Goal: Task Accomplishment & Management: Complete application form

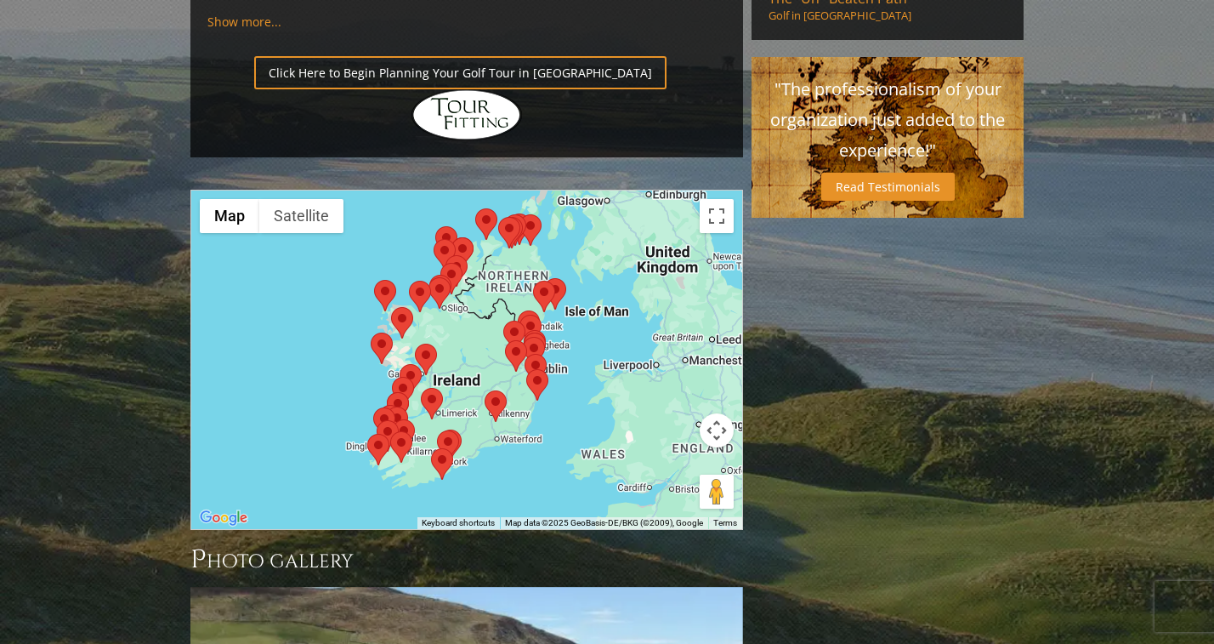
scroll to position [1350, 0]
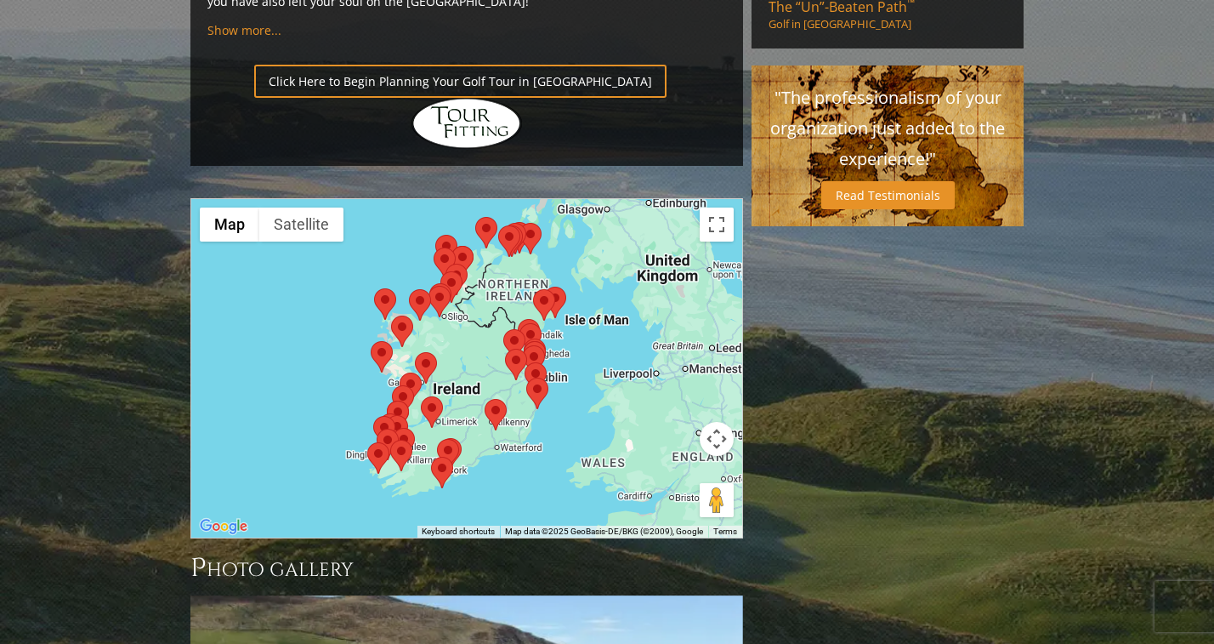
click at [431, 456] on area at bounding box center [431, 456] width 0 height 0
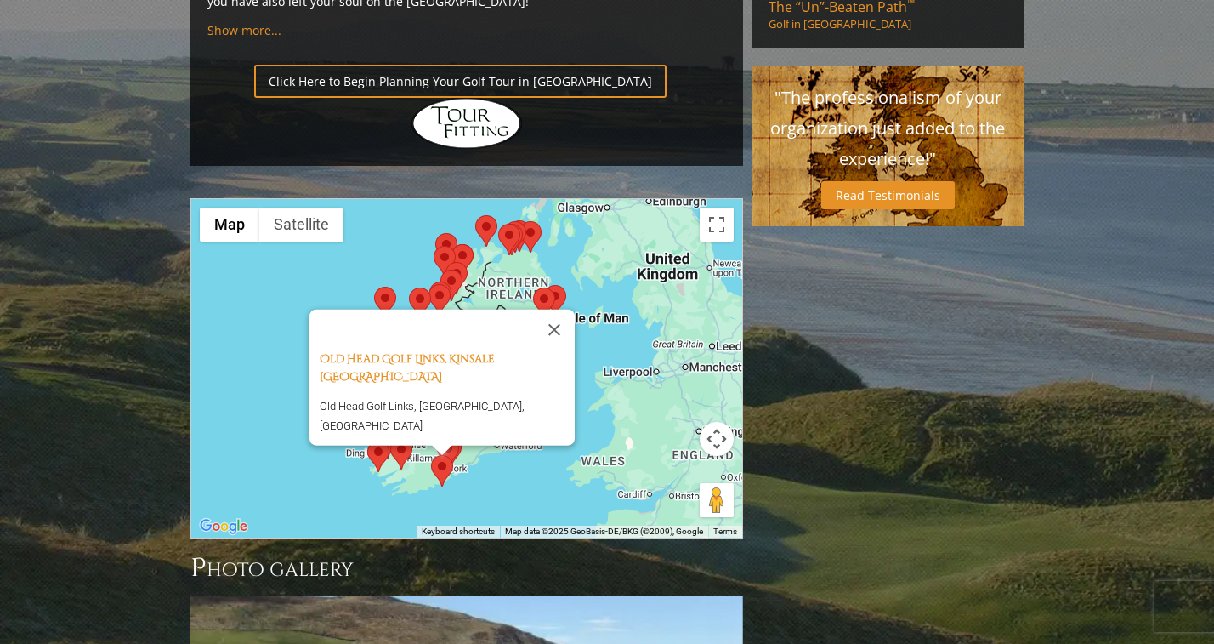
click at [431, 455] on area at bounding box center [431, 455] width 0 height 0
click at [479, 383] on div "Old Head Golf Links, Kinsale [GEOGRAPHIC_DATA] [GEOGRAPHIC_DATA], [GEOGRAPHIC_D…" at bounding box center [466, 368] width 551 height 338
click at [556, 309] on button "Close" at bounding box center [554, 329] width 41 height 41
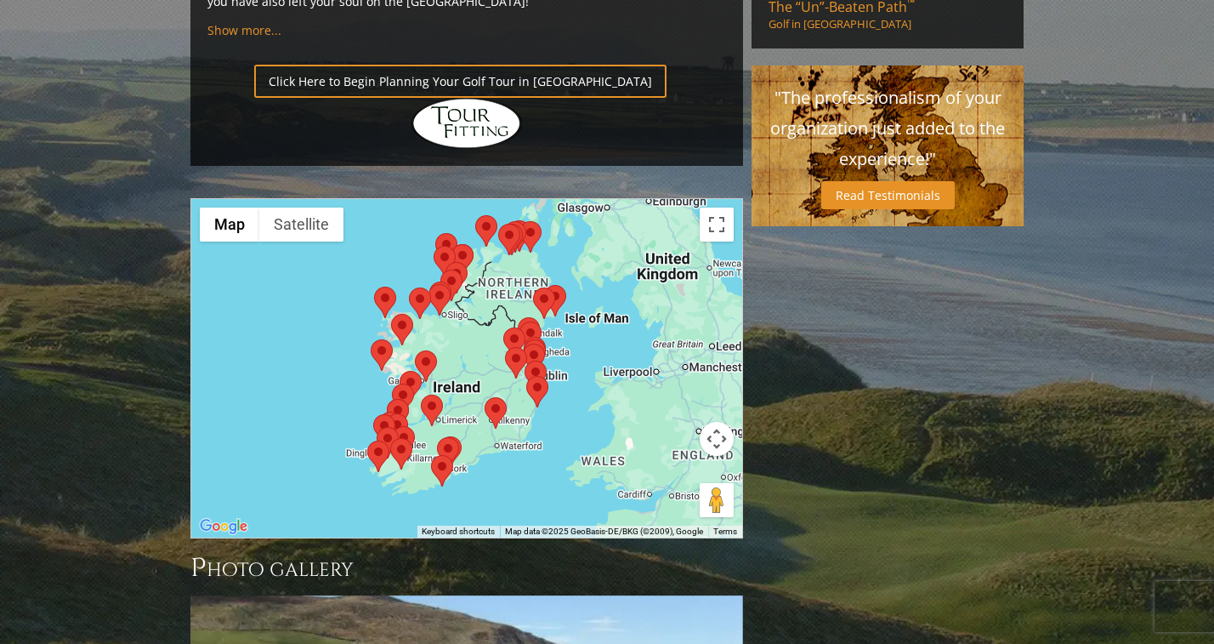
click at [475, 215] on area at bounding box center [475, 215] width 0 height 0
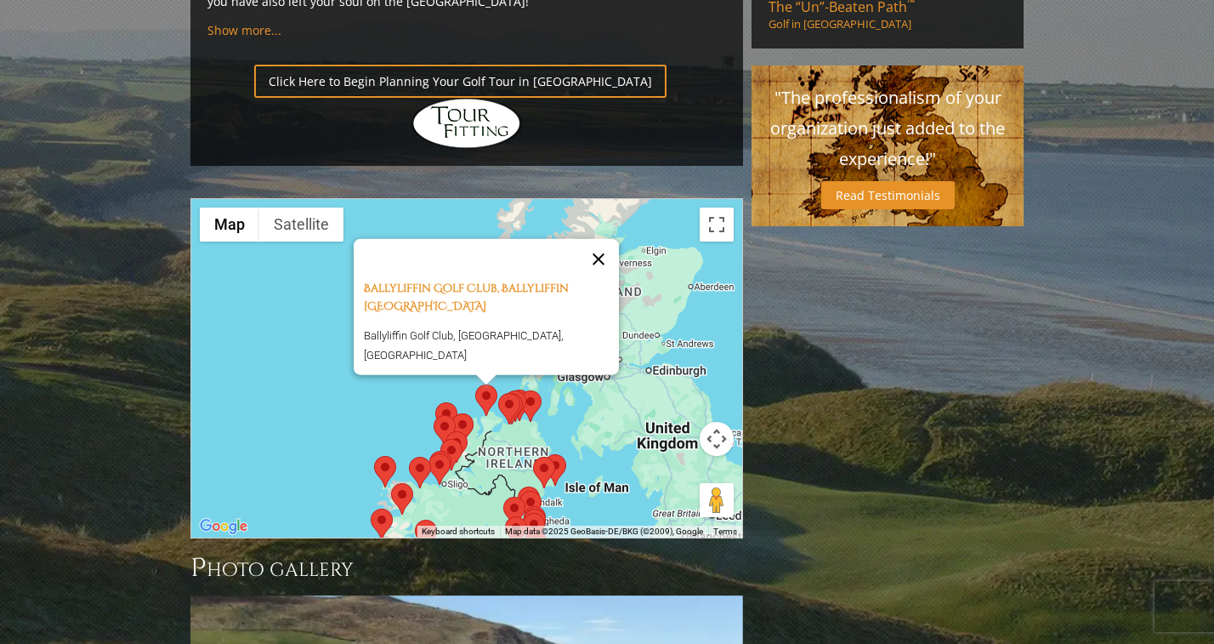
click at [605, 239] on button "Close" at bounding box center [598, 259] width 41 height 41
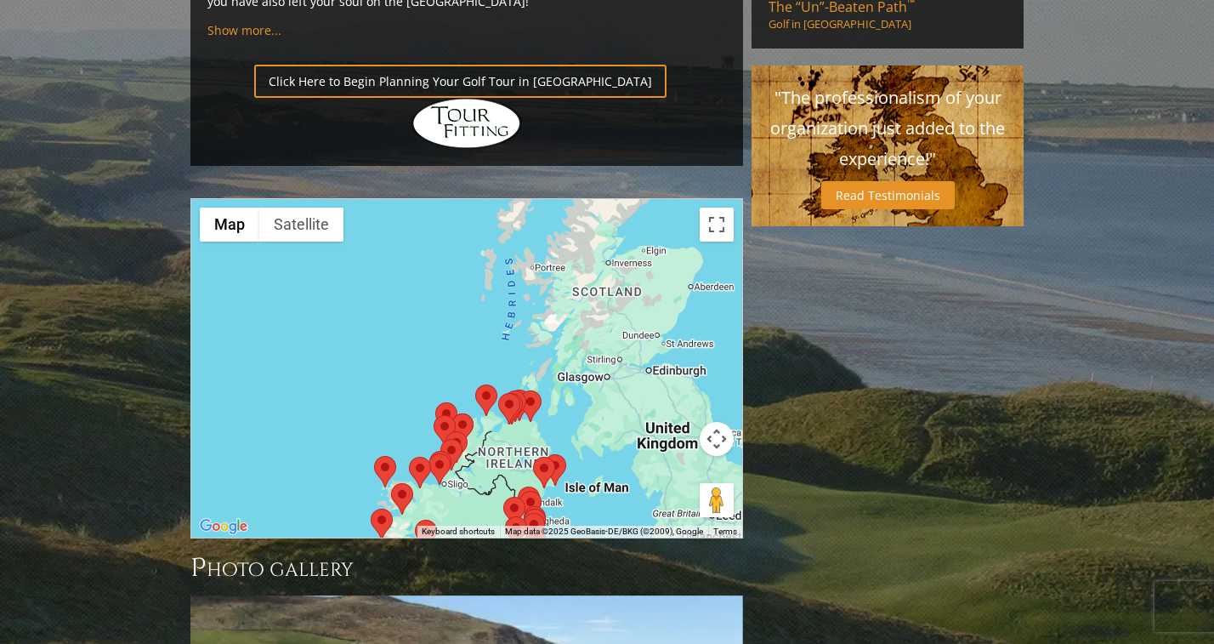
click at [498, 393] on area at bounding box center [498, 393] width 0 height 0
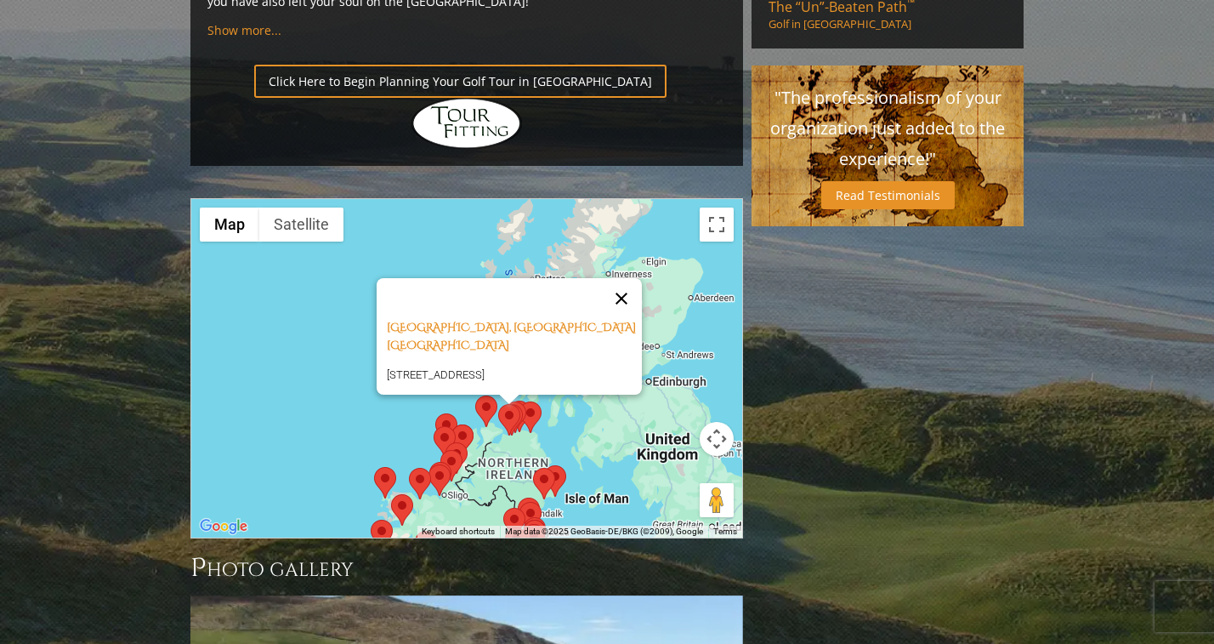
click at [625, 278] on button "Close" at bounding box center [621, 298] width 41 height 41
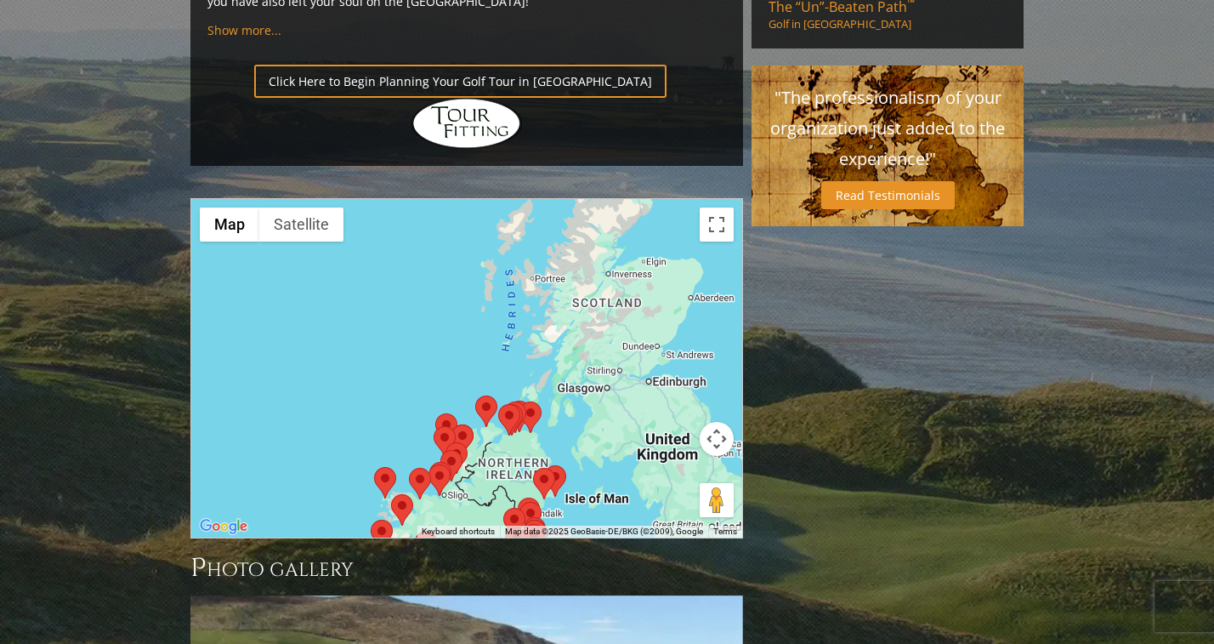
click at [519, 401] on area at bounding box center [519, 401] width 0 height 0
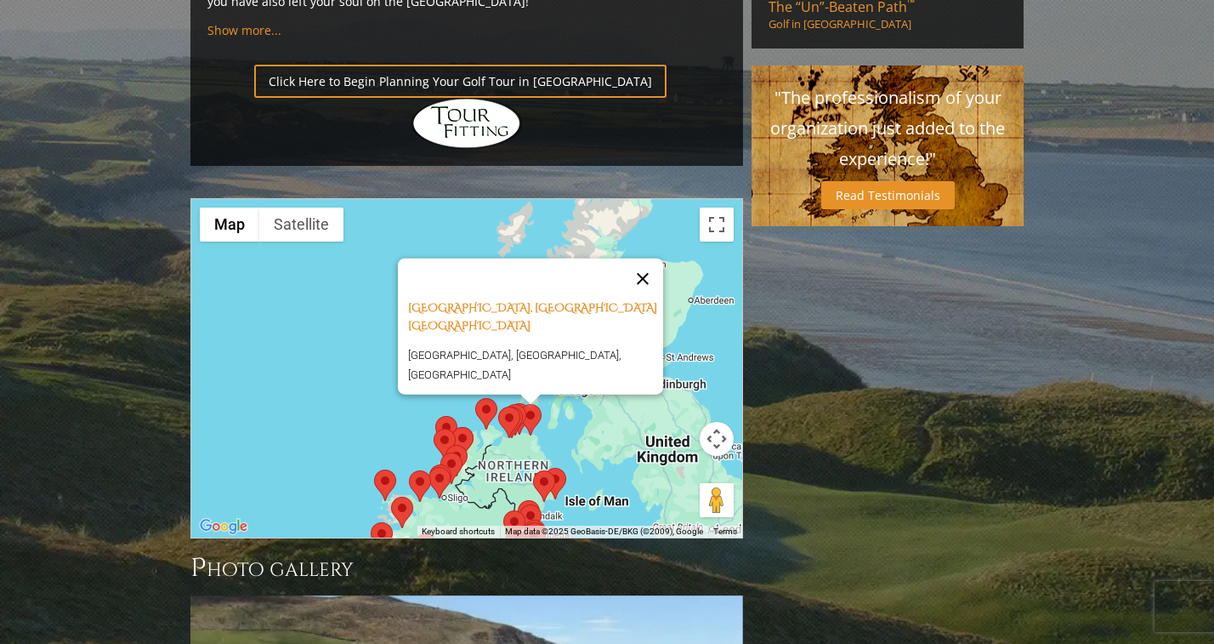
click at [650, 258] on button "Close" at bounding box center [642, 278] width 41 height 41
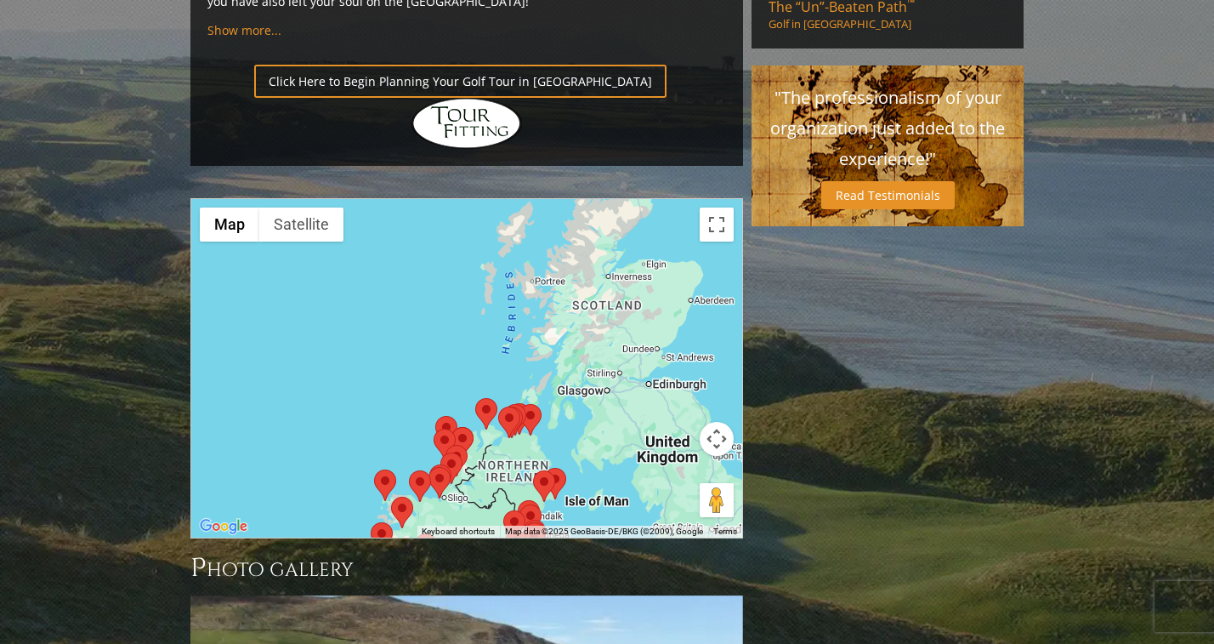
click at [435, 416] on area at bounding box center [435, 416] width 0 height 0
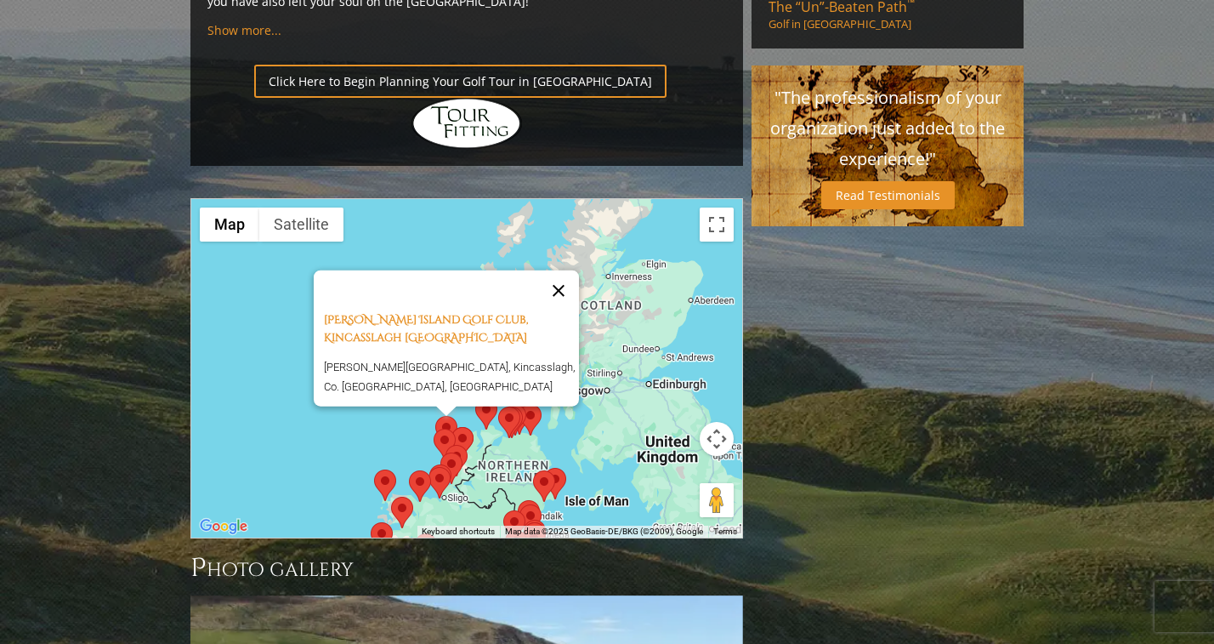
click at [567, 270] on button "Close" at bounding box center [558, 290] width 41 height 41
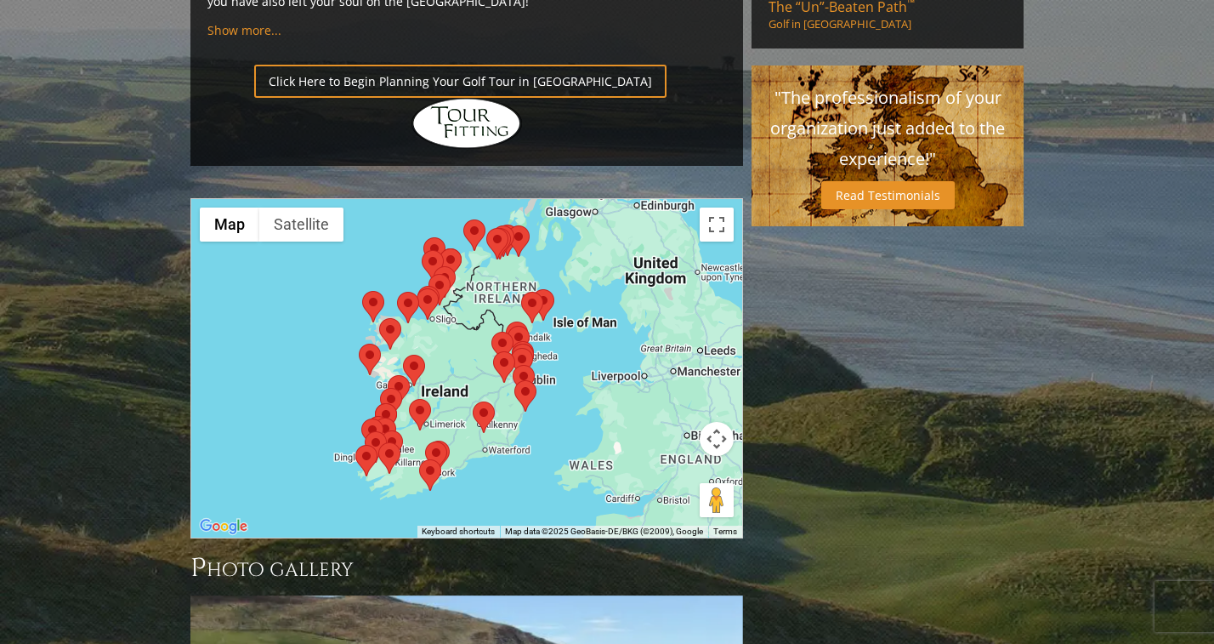
drag, startPoint x: 621, startPoint y: 296, endPoint x: 609, endPoint y: 116, distance: 180.6
click at [609, 199] on div at bounding box center [466, 368] width 551 height 338
click at [362, 290] on area at bounding box center [362, 290] width 0 height 0
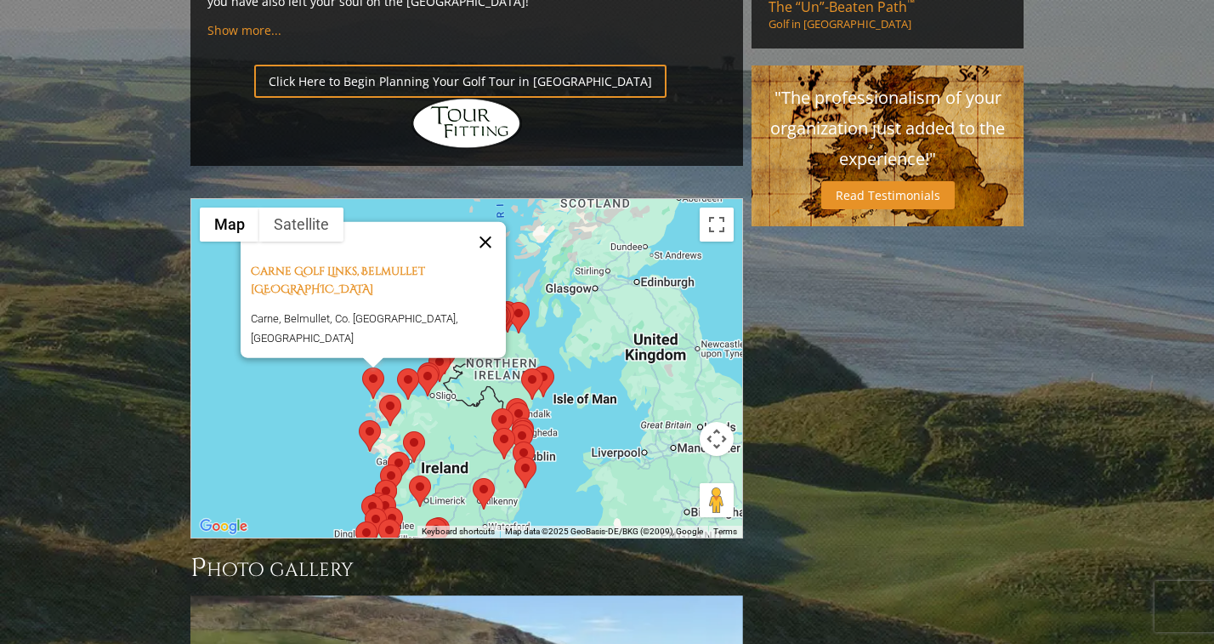
click at [483, 222] on button "Close" at bounding box center [485, 242] width 41 height 41
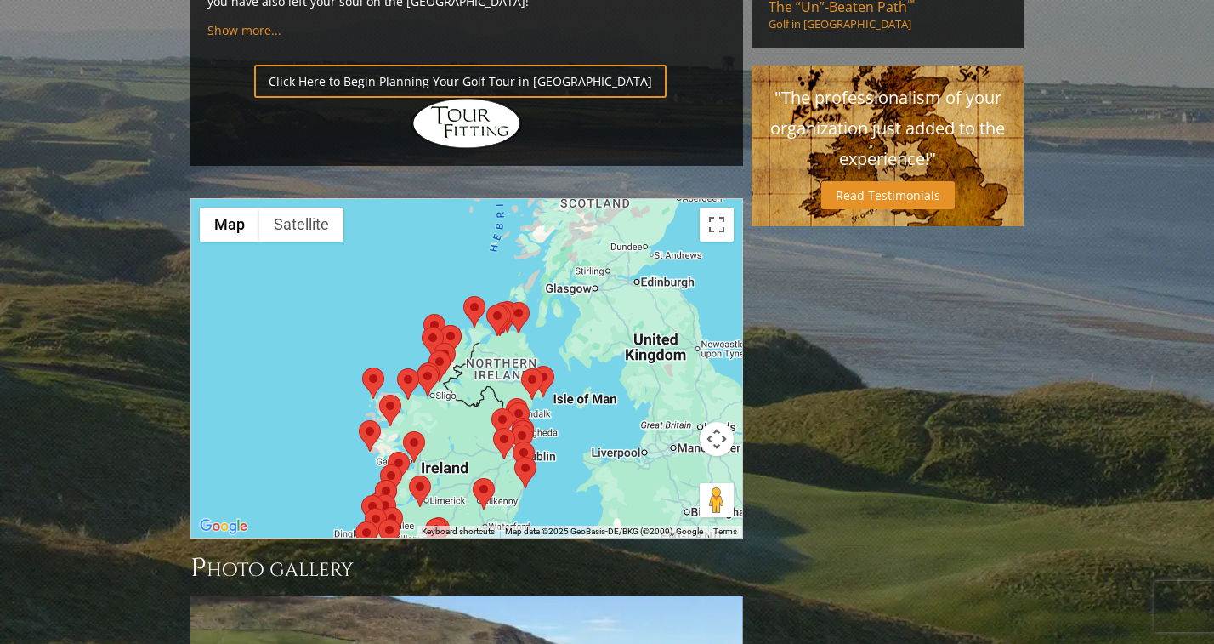
click at [379, 394] on area at bounding box center [379, 394] width 0 height 0
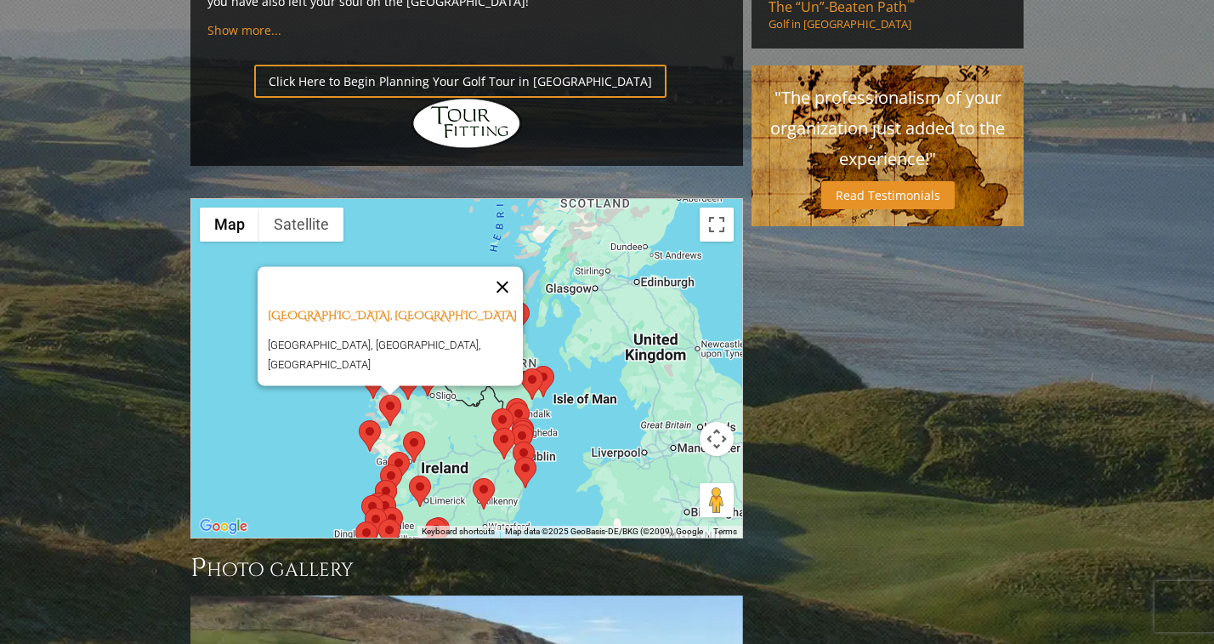
click at [507, 266] on button "Close" at bounding box center [502, 286] width 41 height 41
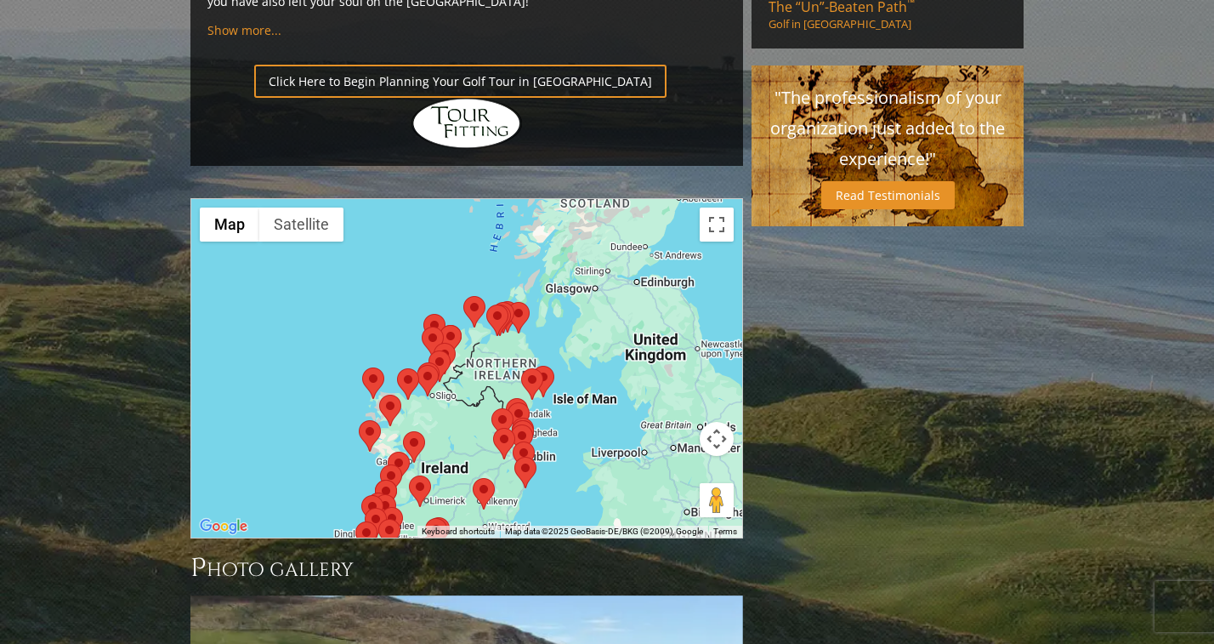
click at [359, 420] on area at bounding box center [359, 420] width 0 height 0
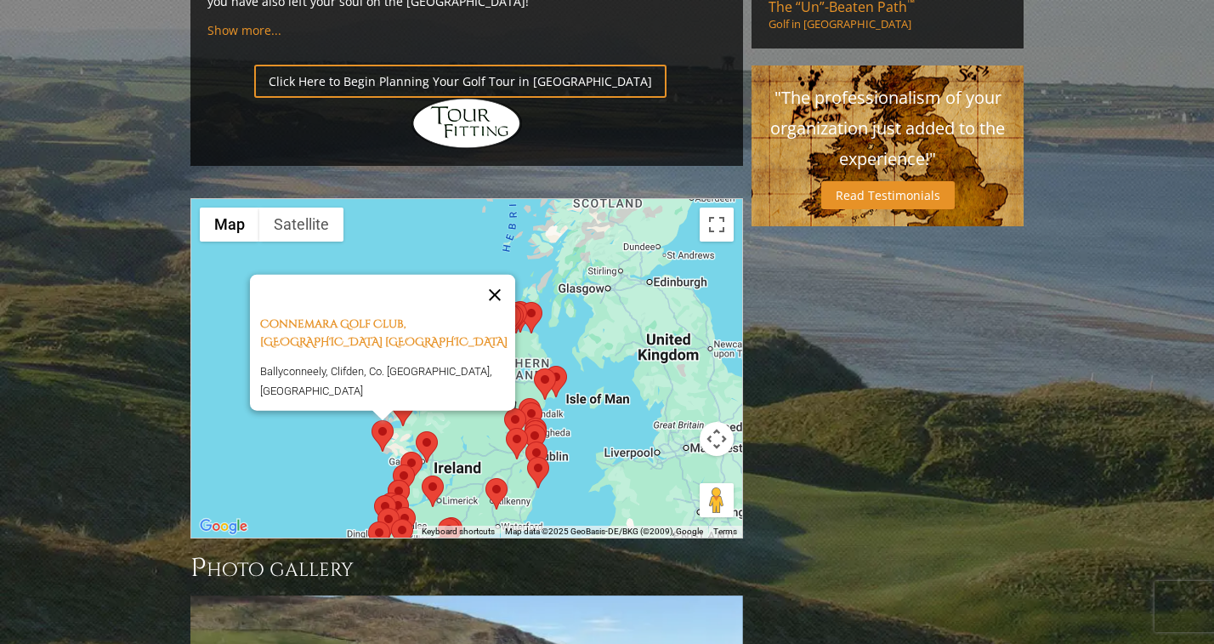
click at [500, 275] on button "Close" at bounding box center [494, 295] width 41 height 41
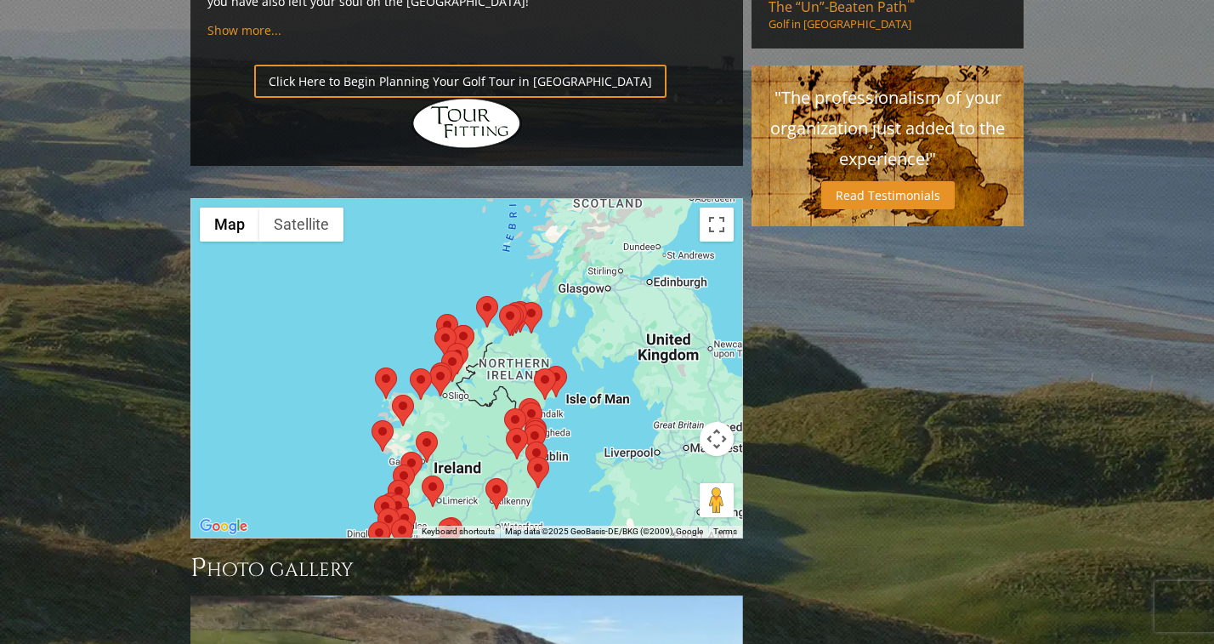
click at [485, 478] on area at bounding box center [485, 478] width 0 height 0
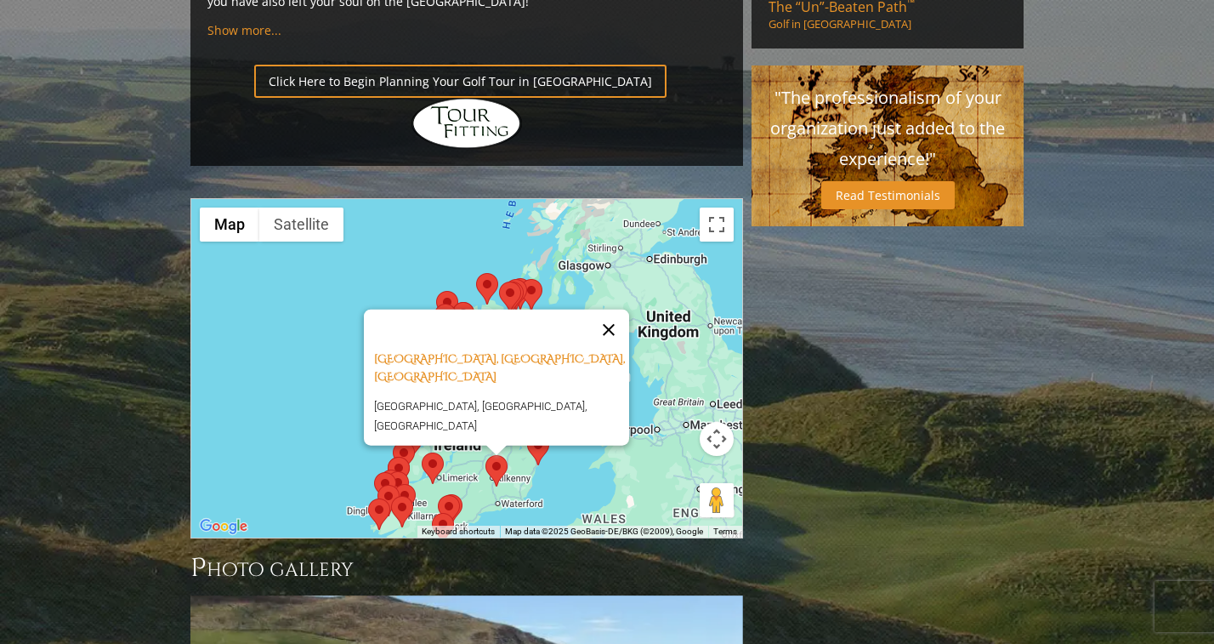
click at [615, 309] on button "Close" at bounding box center [608, 329] width 41 height 41
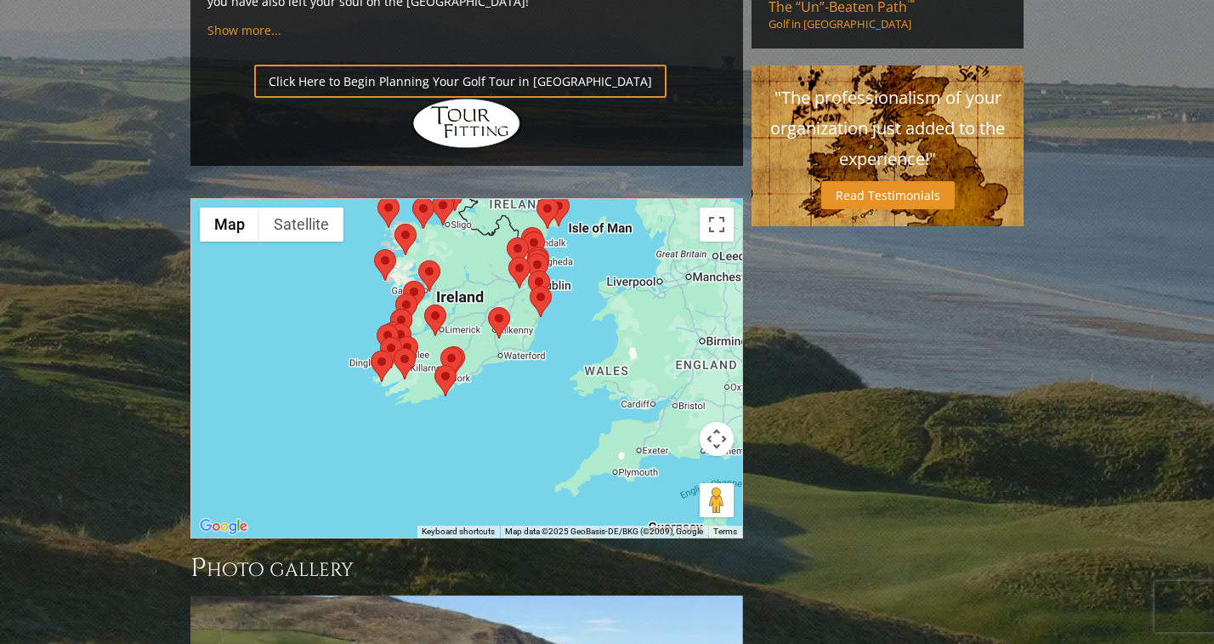
drag, startPoint x: 582, startPoint y: 365, endPoint x: 585, endPoint y: 216, distance: 148.8
click at [585, 216] on div at bounding box center [466, 368] width 551 height 338
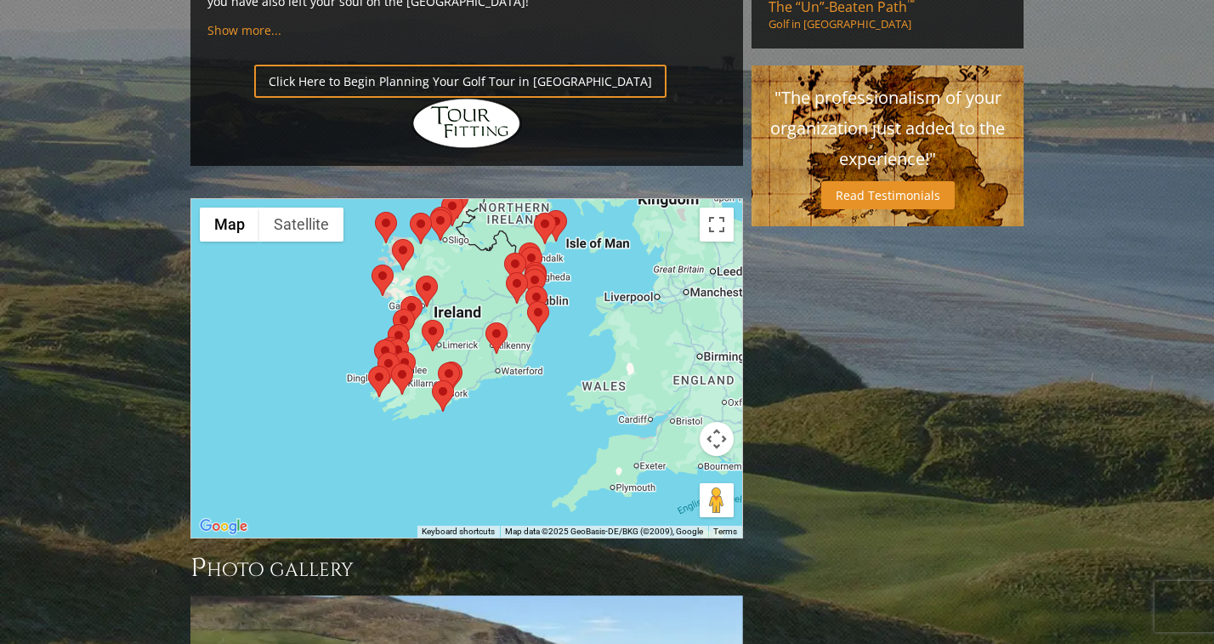
drag, startPoint x: 498, startPoint y: 309, endPoint x: 496, endPoint y: 337, distance: 28.2
click at [496, 337] on div at bounding box center [466, 368] width 551 height 338
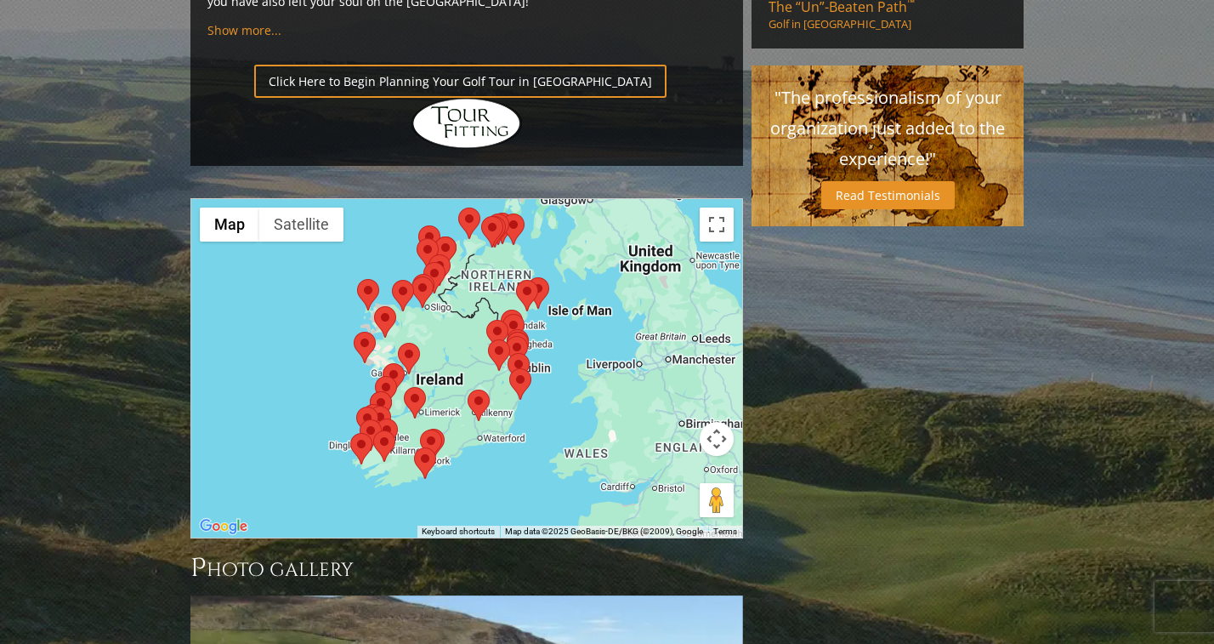
drag, startPoint x: 496, startPoint y: 337, endPoint x: 477, endPoint y: 394, distance: 59.9
click at [477, 394] on div at bounding box center [466, 368] width 551 height 338
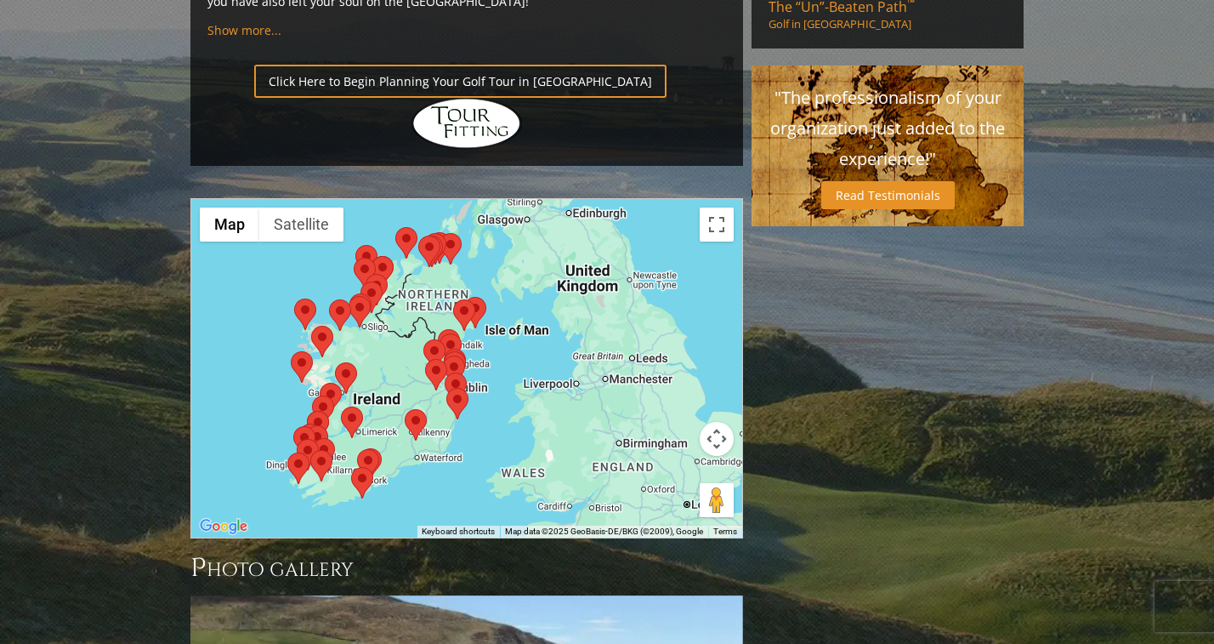
drag, startPoint x: 612, startPoint y: 337, endPoint x: 548, endPoint y: 357, distance: 66.7
click at [548, 357] on div at bounding box center [466, 368] width 551 height 338
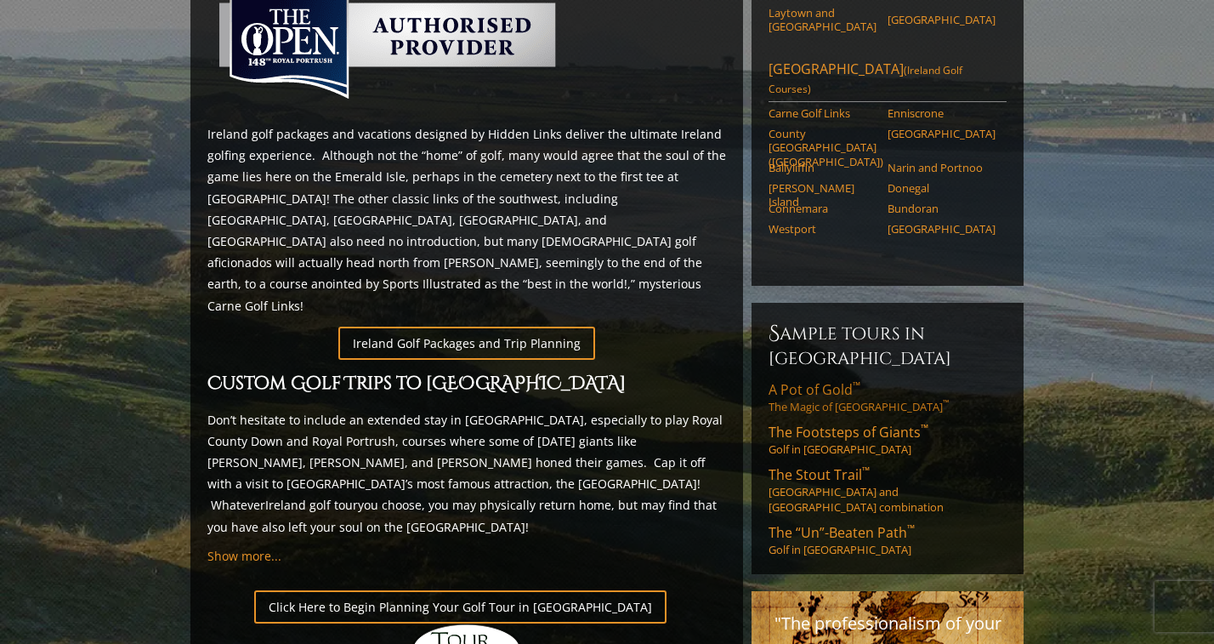
scroll to position [825, 0]
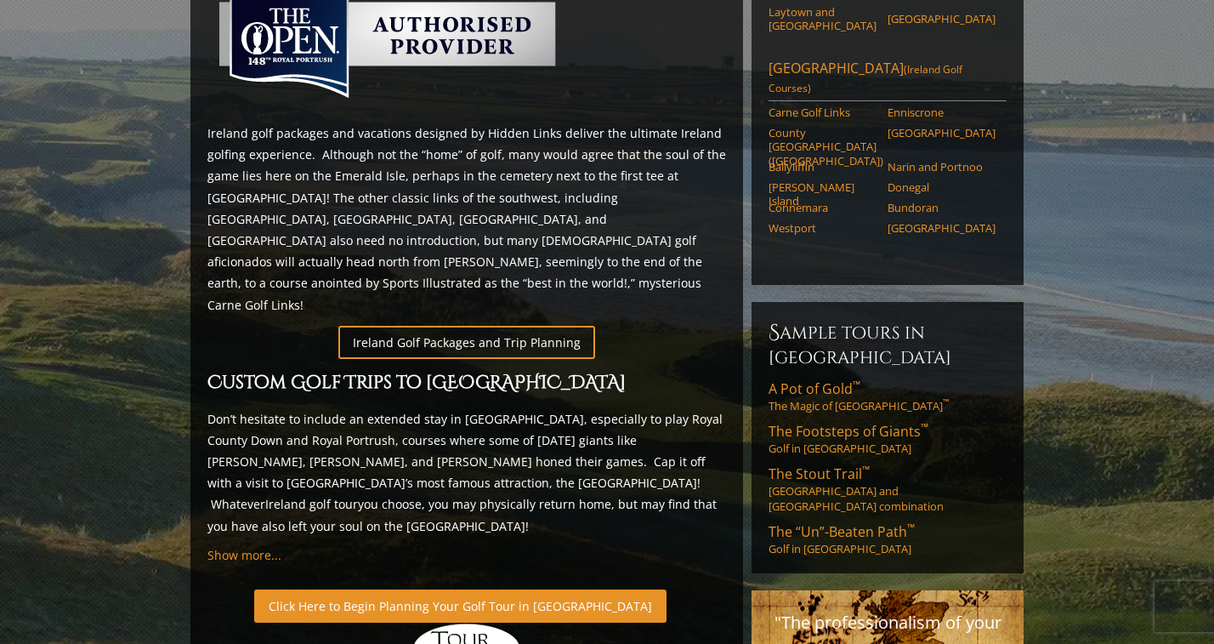
click at [390, 589] on link "Click Here to Begin Planning Your Golf Tour in [GEOGRAPHIC_DATA]" at bounding box center [460, 605] width 412 height 33
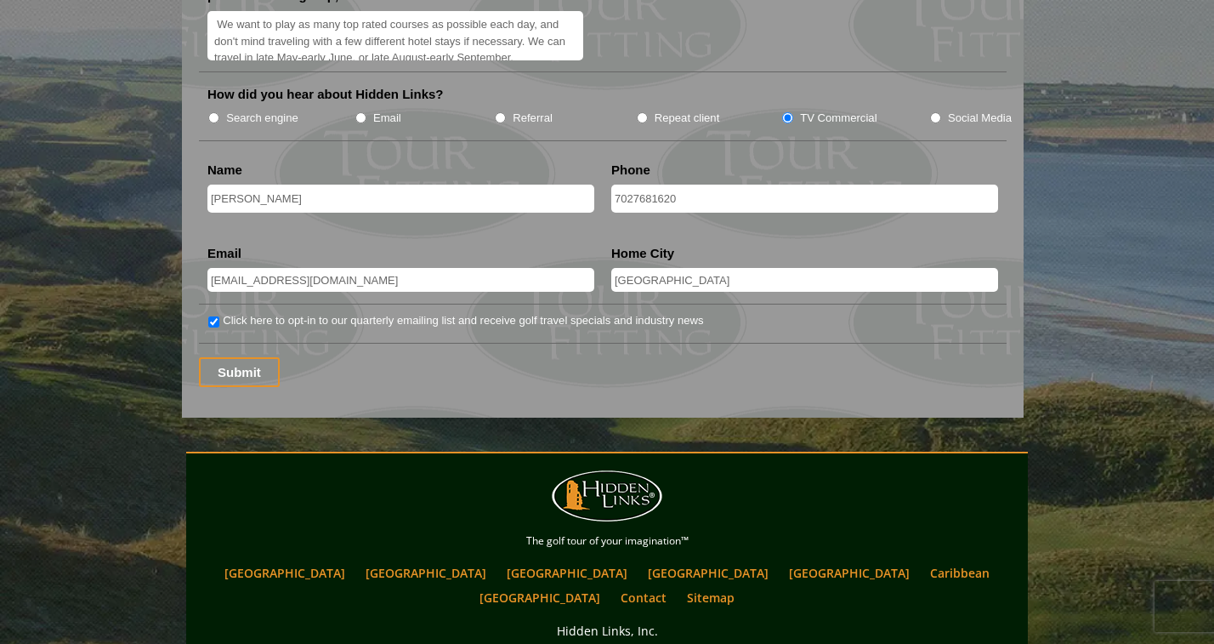
scroll to position [2237, 0]
click at [241, 357] on input "Submit" at bounding box center [239, 372] width 81 height 30
